Goal: Book appointment/travel/reservation

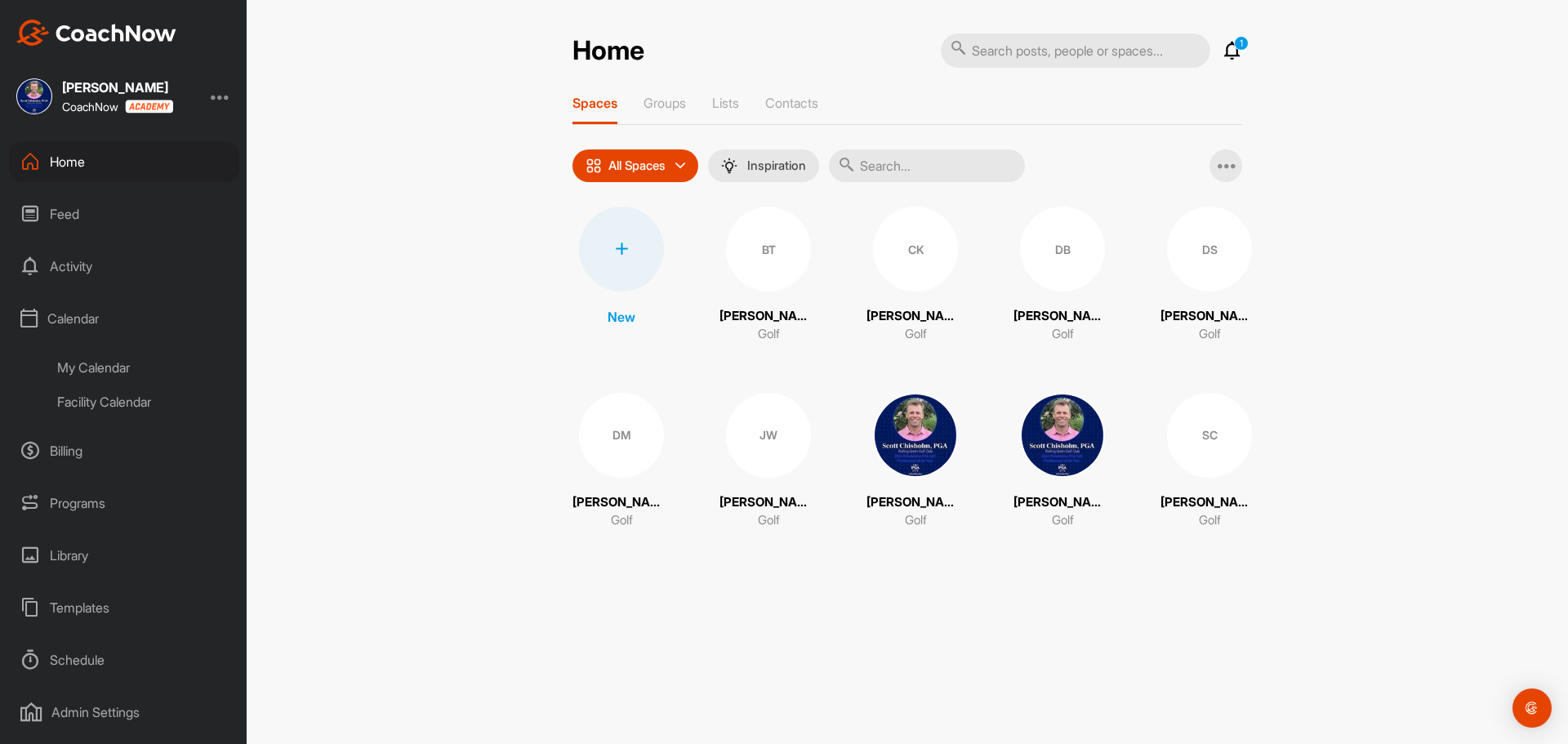
click at [76, 367] on div "My Calendar" at bounding box center [143, 367] width 194 height 34
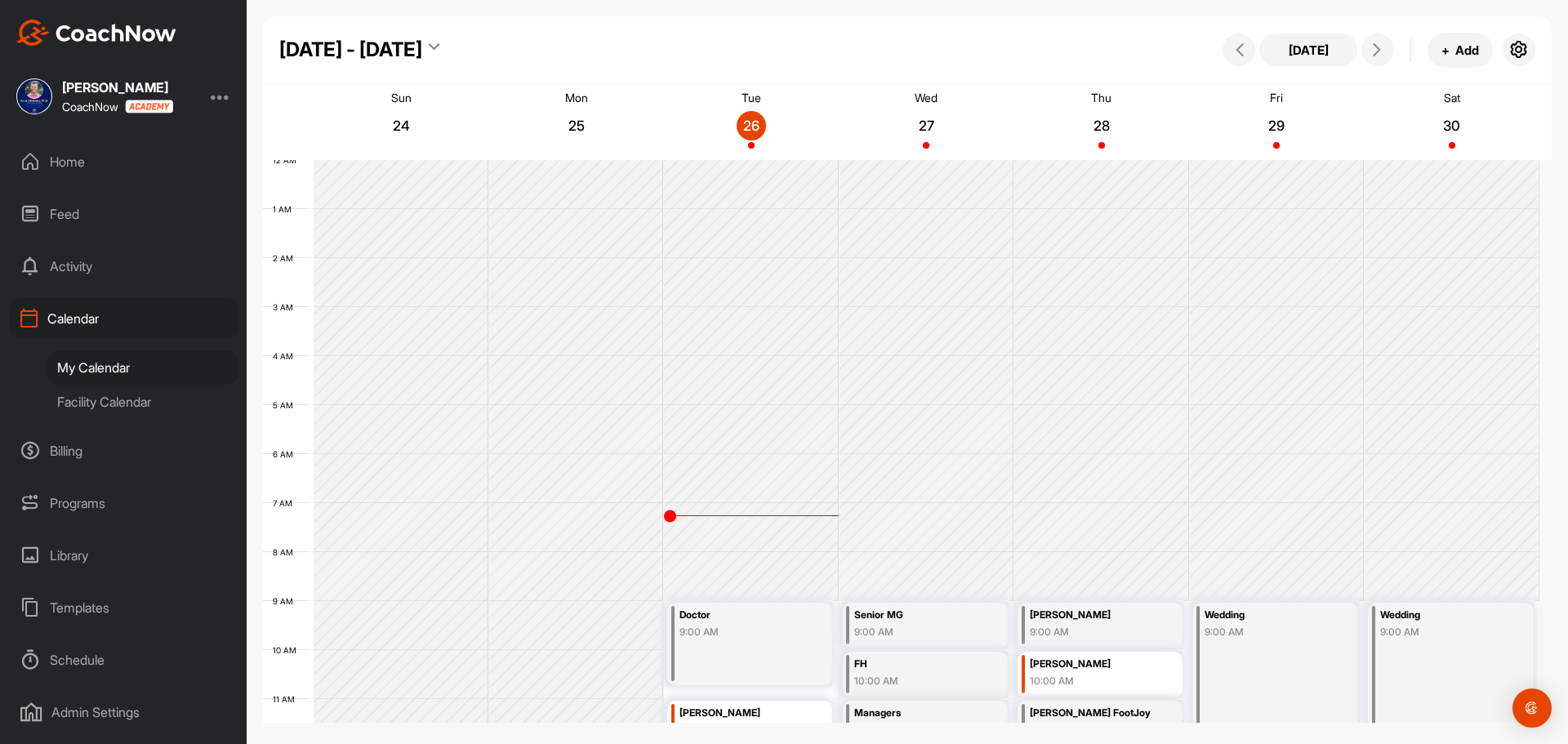
scroll to position [283, 0]
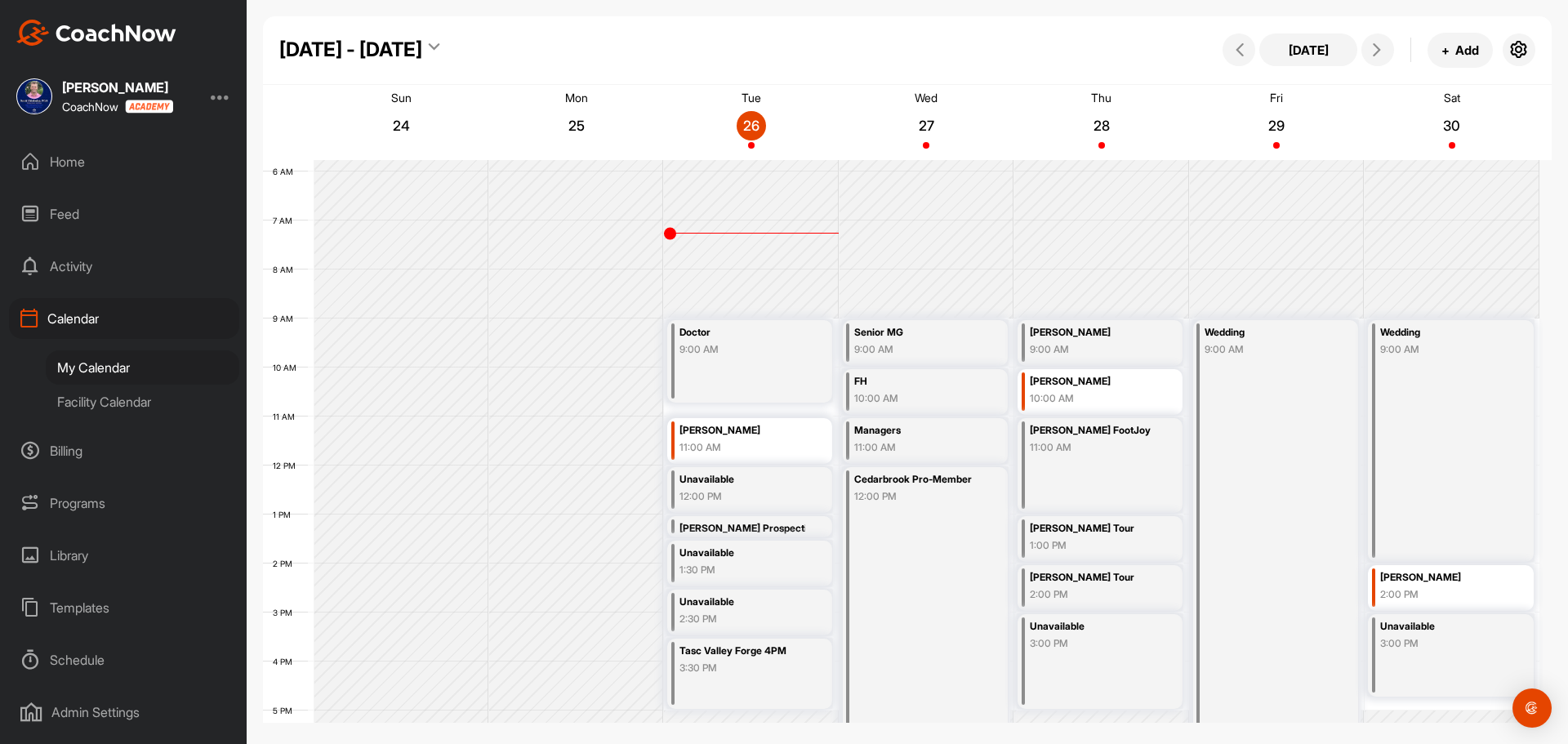
click at [109, 401] on div "Facility Calendar" at bounding box center [143, 401] width 194 height 34
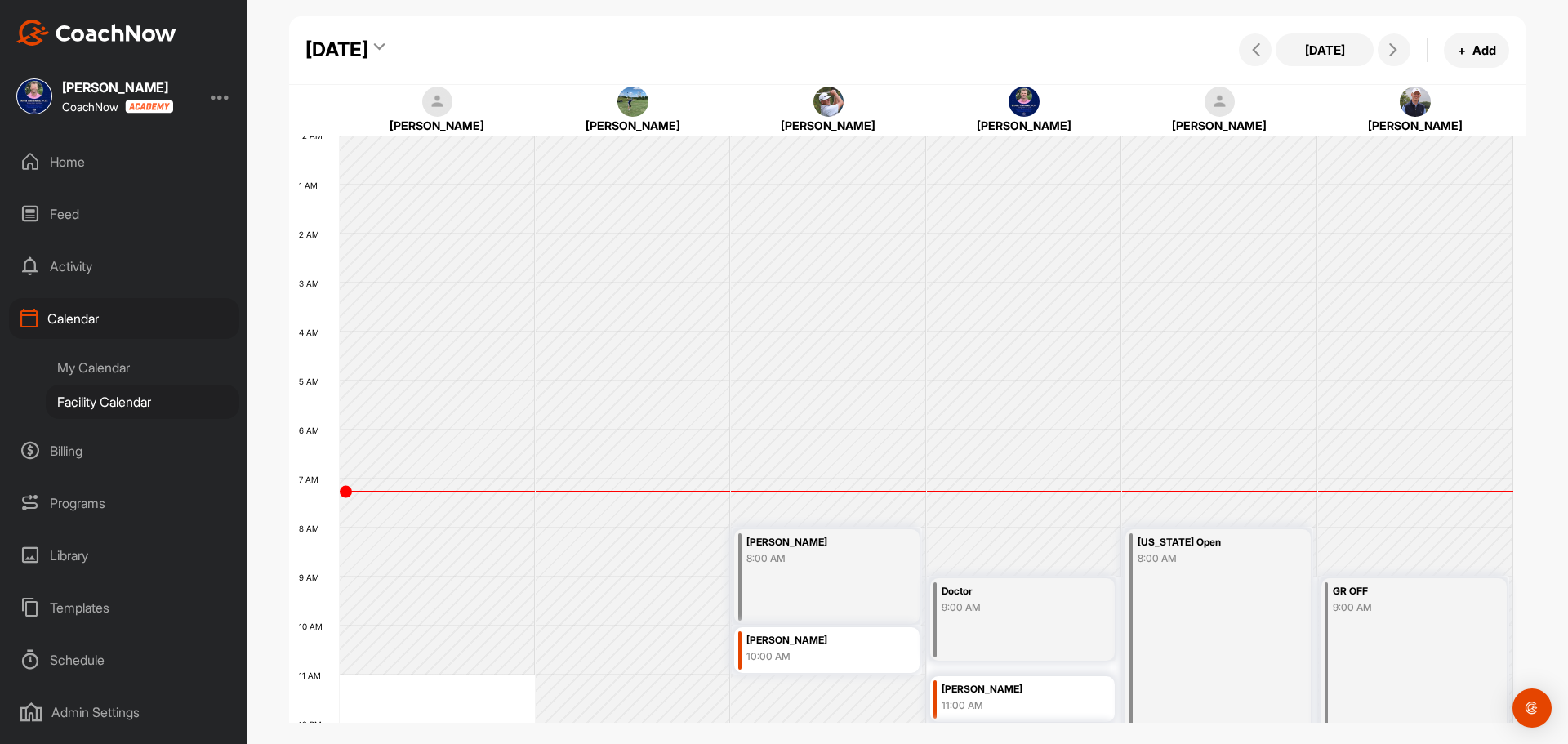
scroll to position [283, 0]
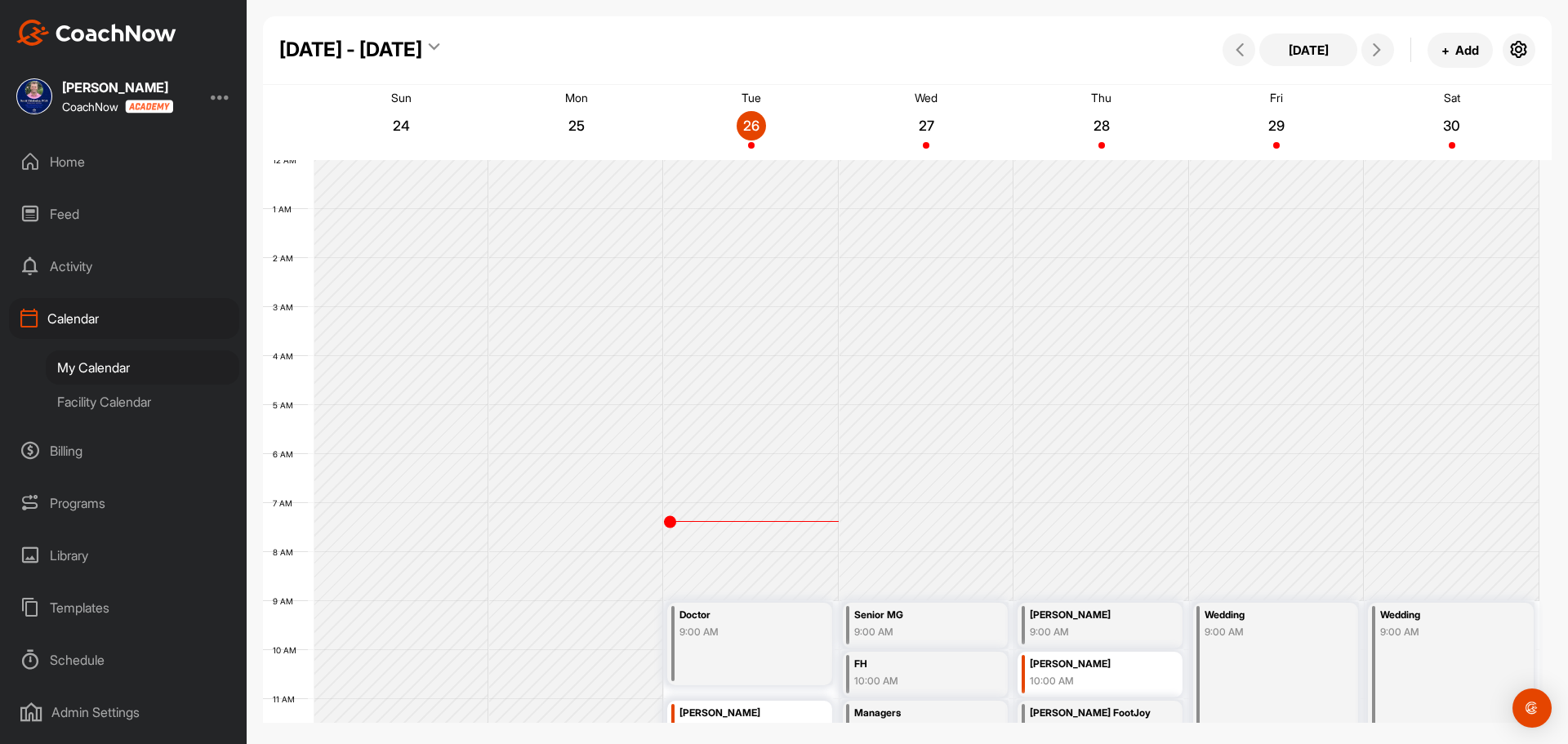
scroll to position [283, 0]
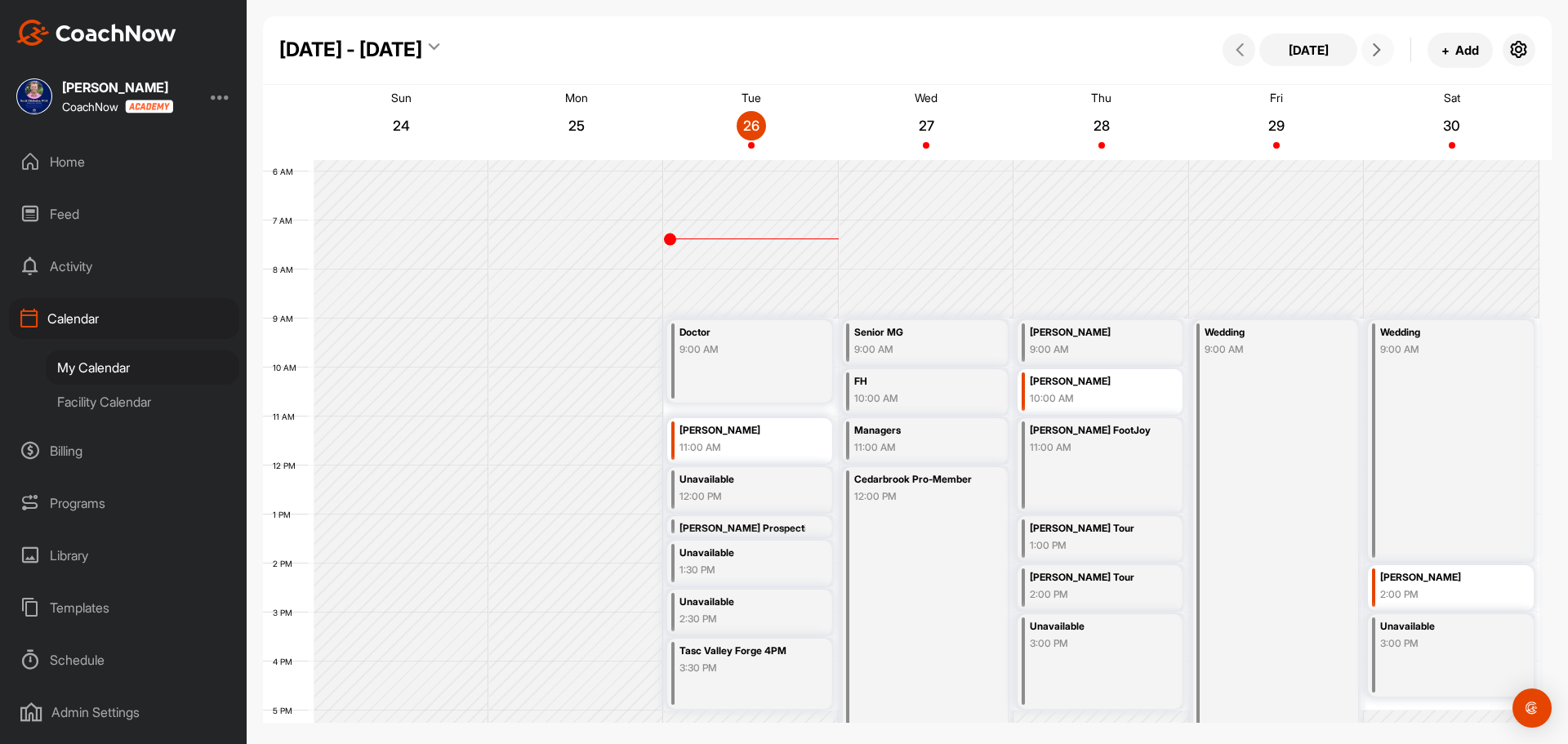
click at [1375, 52] on icon at bounding box center [1377, 49] width 13 height 13
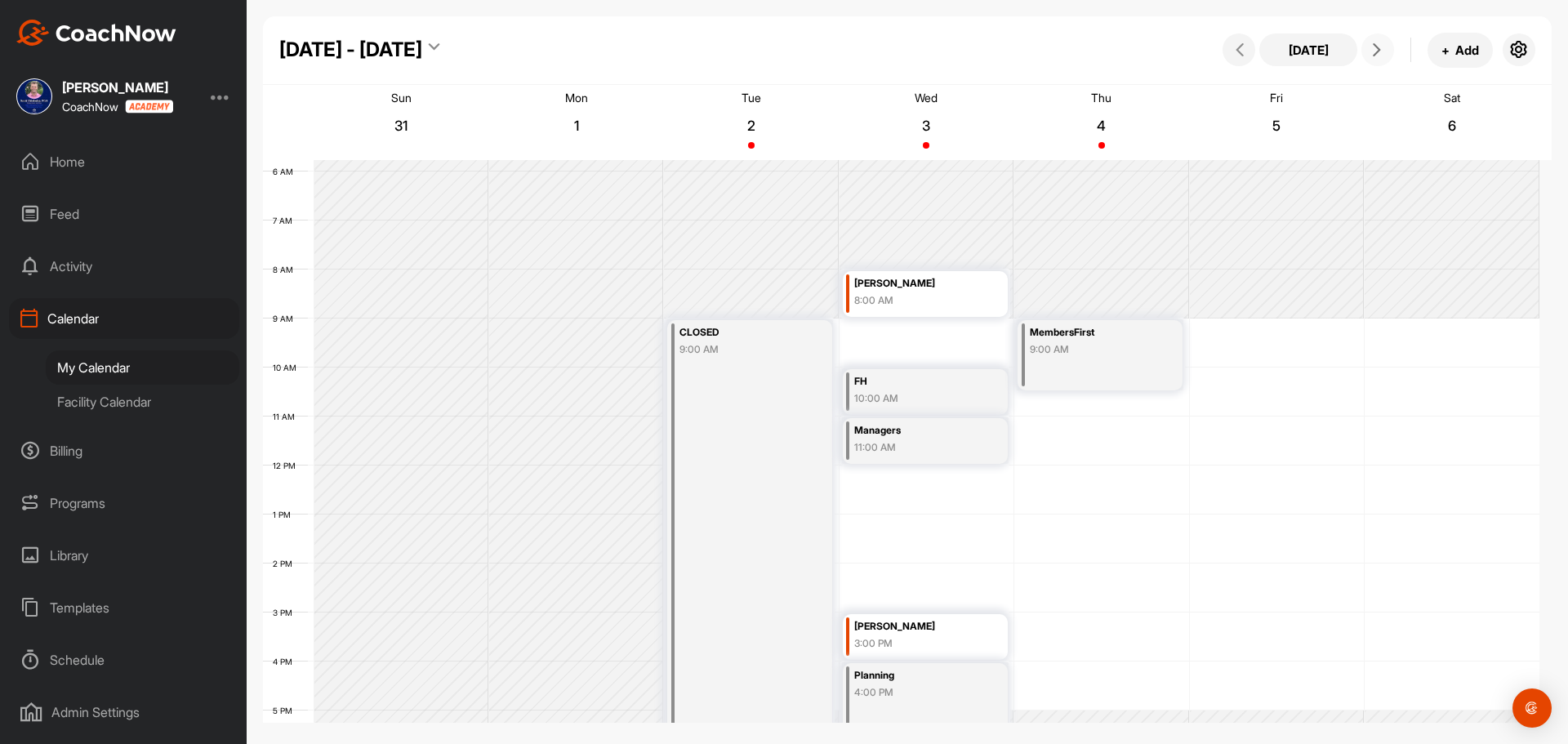
click at [1288, 334] on div "12 AM 1 AM 2 AM 3 AM 4 AM 5 AM 6 AM 7 AM 8 AM 9 AM 10 AM 11 AM 12 PM 1 PM 2 PM …" at bounding box center [902, 466] width 1277 height 1176
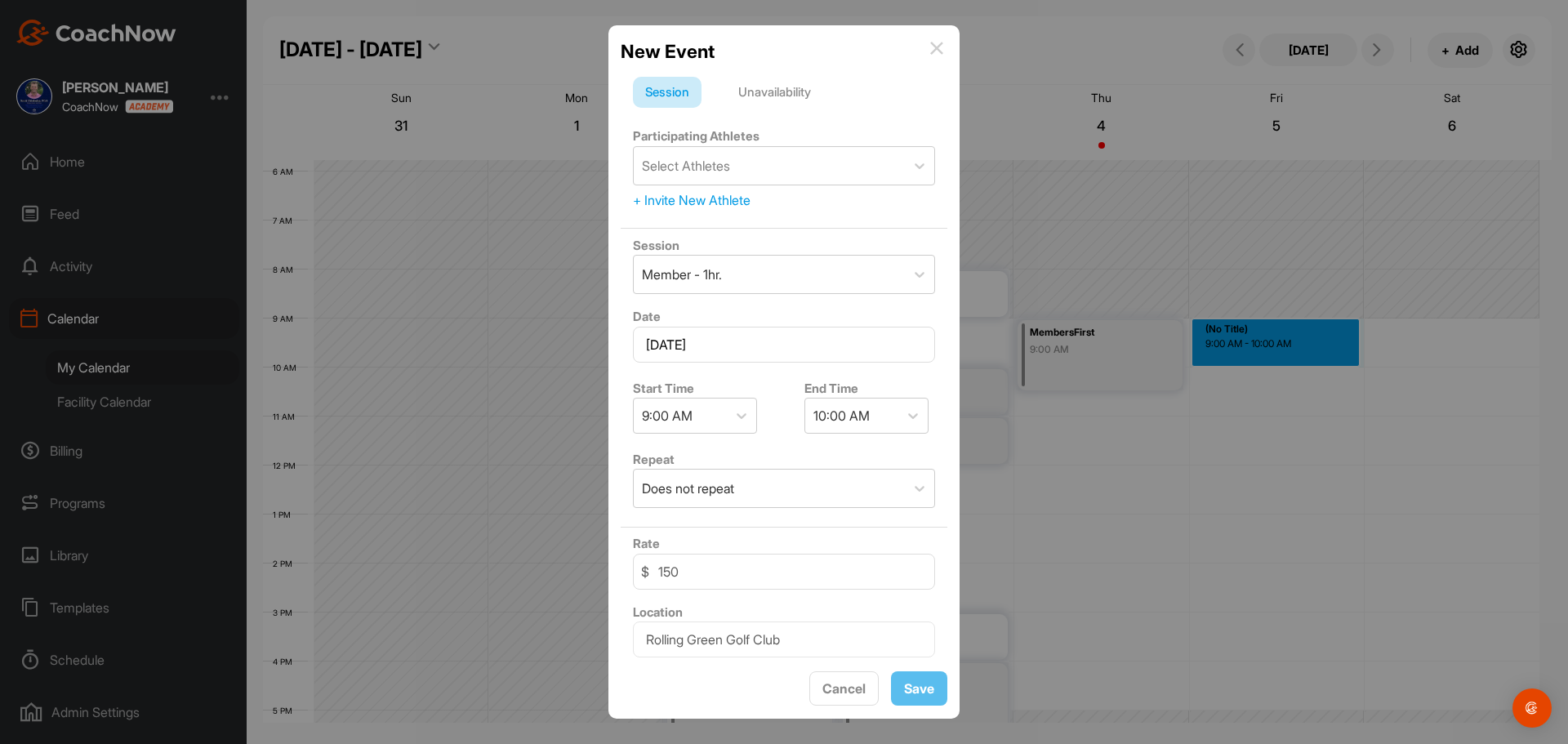
click at [803, 96] on div "Unavailability" at bounding box center [775, 92] width 97 height 31
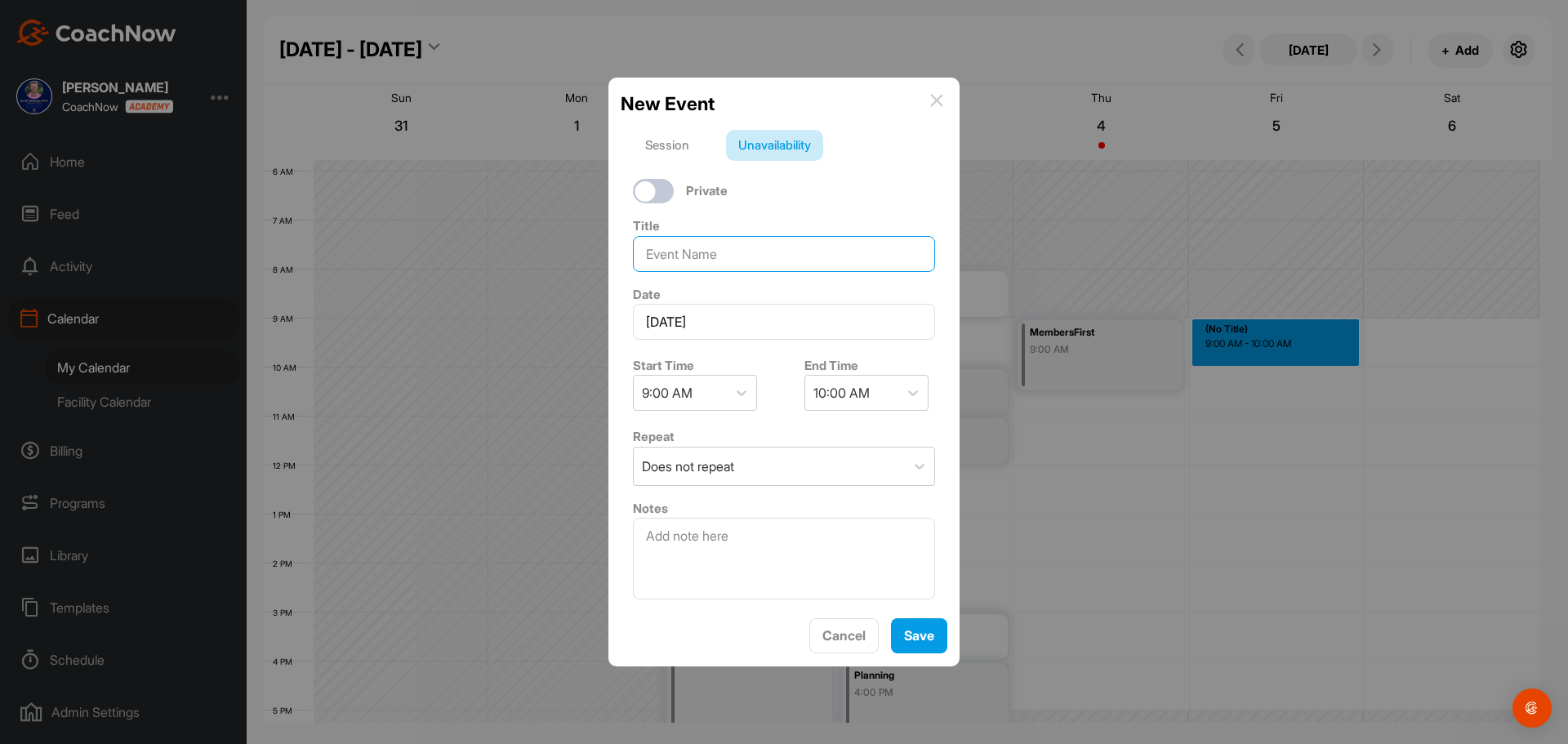
click at [740, 251] on input at bounding box center [784, 254] width 302 height 36
type input "Plainfield"
click at [857, 397] on div "10:00 AM" at bounding box center [842, 393] width 56 height 19
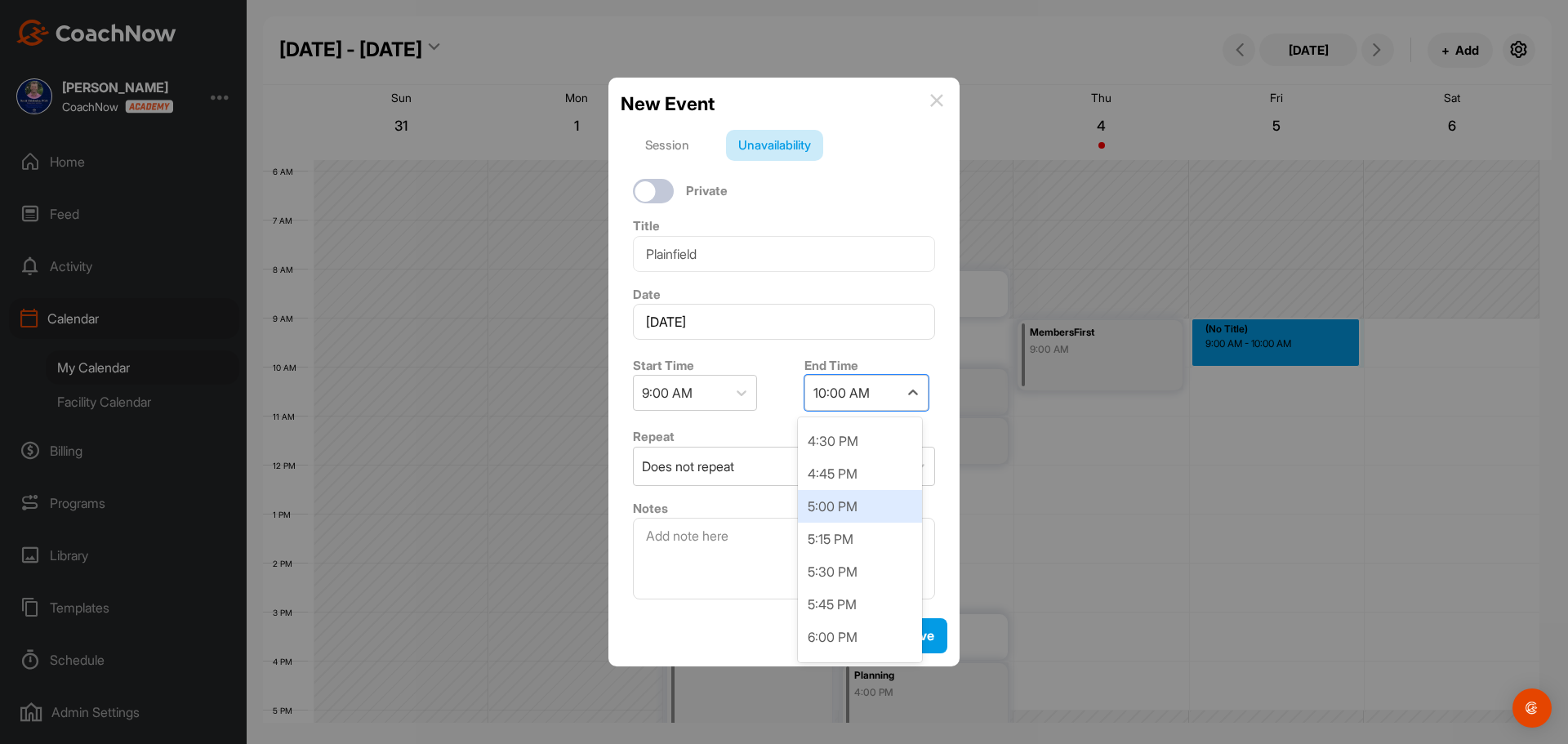
click at [850, 497] on div "5:00 PM" at bounding box center [859, 506] width 124 height 33
click at [911, 638] on button "Save" at bounding box center [919, 636] width 56 height 35
